Goal: Information Seeking & Learning: Learn about a topic

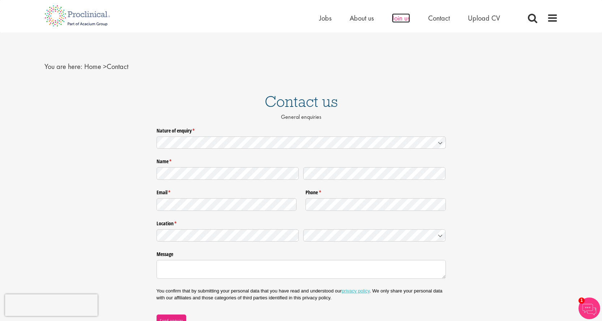
click at [401, 16] on span "Join us" at bounding box center [401, 17] width 18 height 9
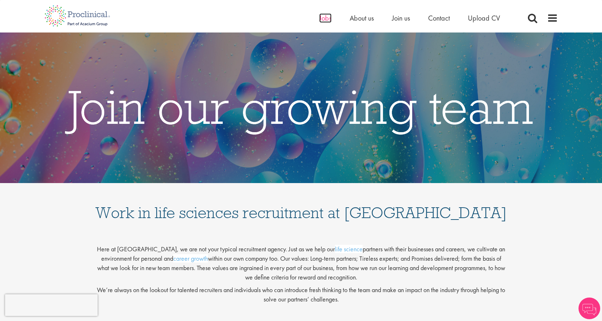
click at [320, 18] on span "Jobs" at bounding box center [325, 17] width 12 height 9
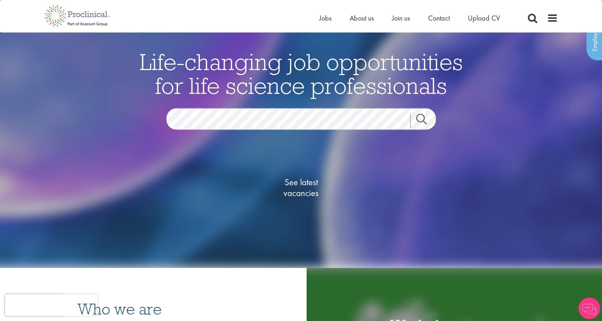
scroll to position [72, 0]
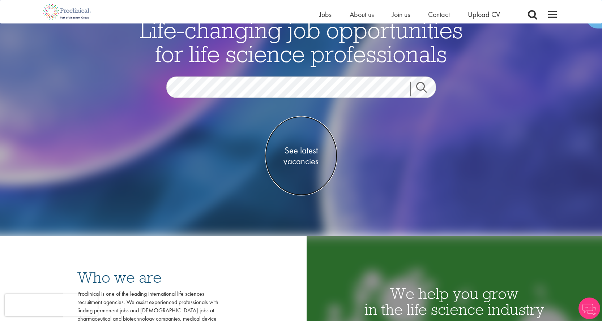
click at [307, 152] on span "See latest vacancies" at bounding box center [301, 156] width 72 height 22
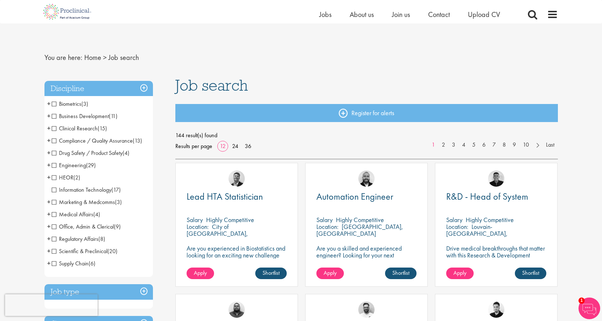
scroll to position [36, 0]
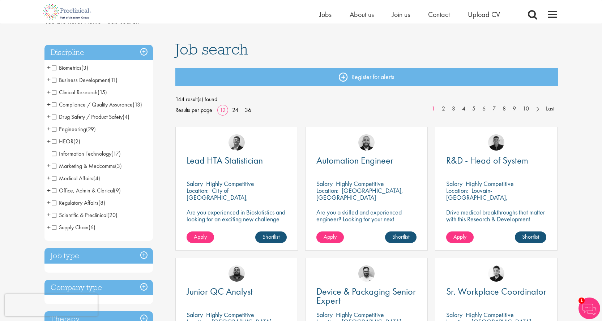
click at [138, 253] on h3 "Job type" at bounding box center [98, 256] width 108 height 16
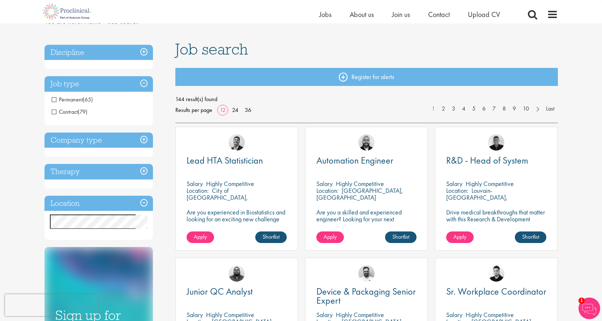
click at [145, 85] on h3 "Job type" at bounding box center [98, 84] width 108 height 16
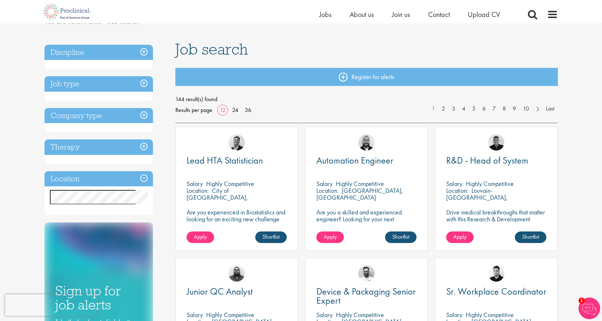
click at [145, 57] on h3 "Discipline" at bounding box center [98, 53] width 108 height 16
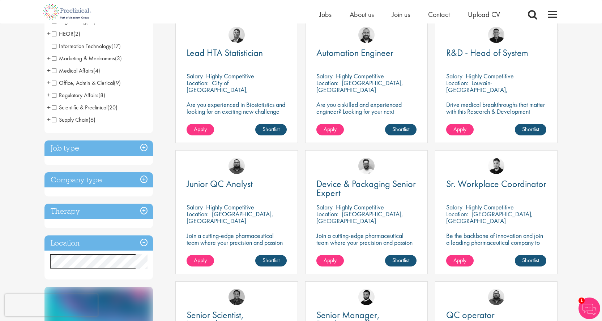
scroll to position [145, 0]
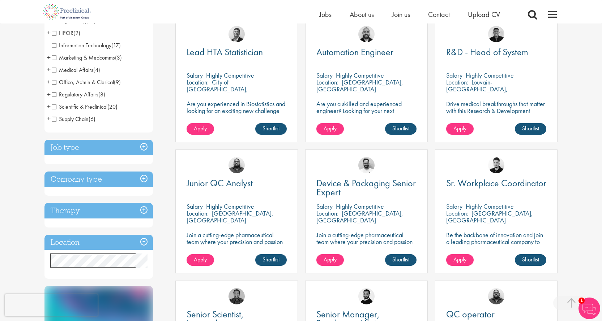
click at [139, 147] on h3 "Job type" at bounding box center [98, 148] width 108 height 16
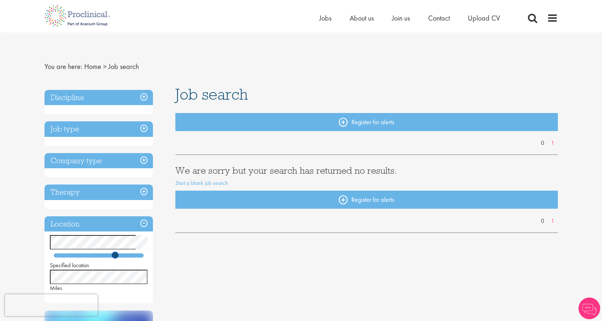
drag, startPoint x: 72, startPoint y: 257, endPoint x: 116, endPoint y: 255, distance: 44.5
click at [116, 255] on span at bounding box center [115, 255] width 7 height 7
